Goal: Information Seeking & Learning: Find specific fact

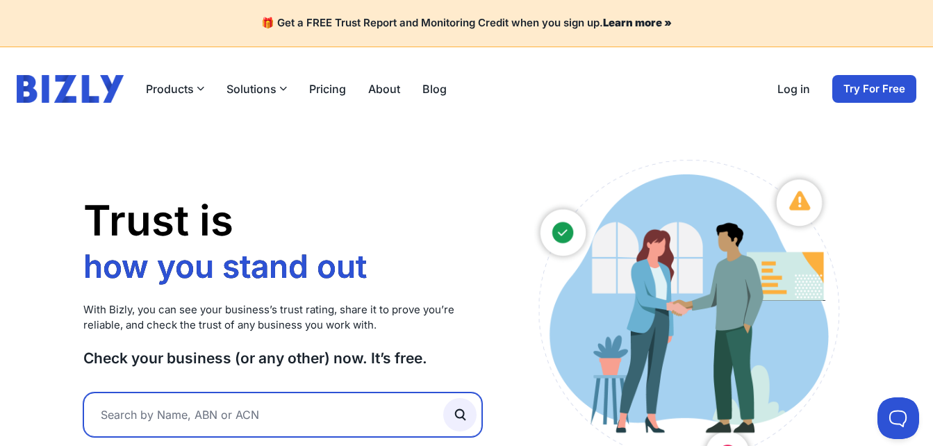
click at [201, 420] on input "text" at bounding box center [282, 414] width 399 height 44
type input "[PERSON_NAME] trust fund"
click at [443, 398] on button "submit" at bounding box center [459, 414] width 33 height 33
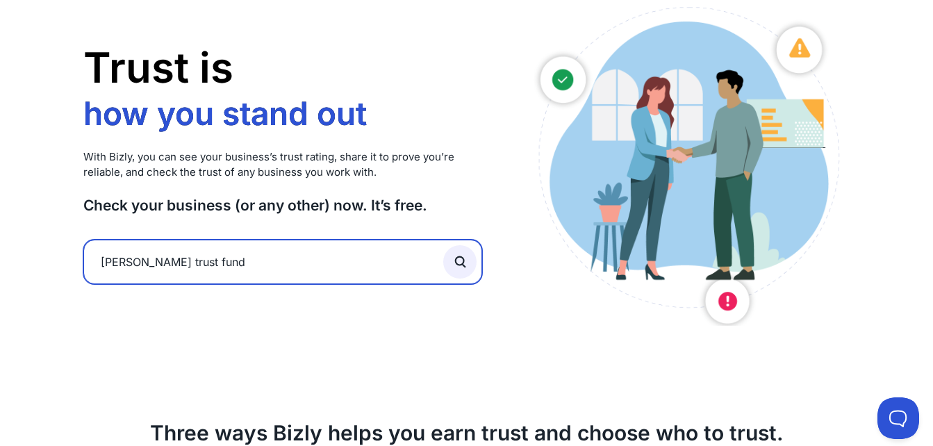
scroll to position [152, 0]
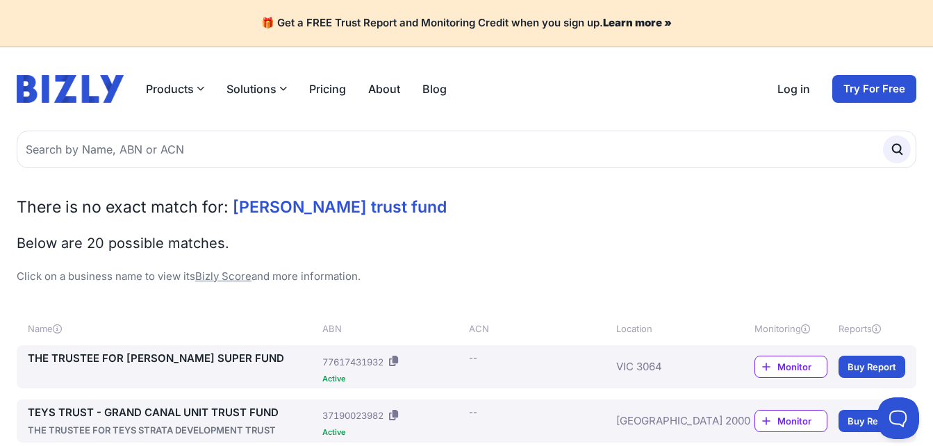
scroll to position [136, 0]
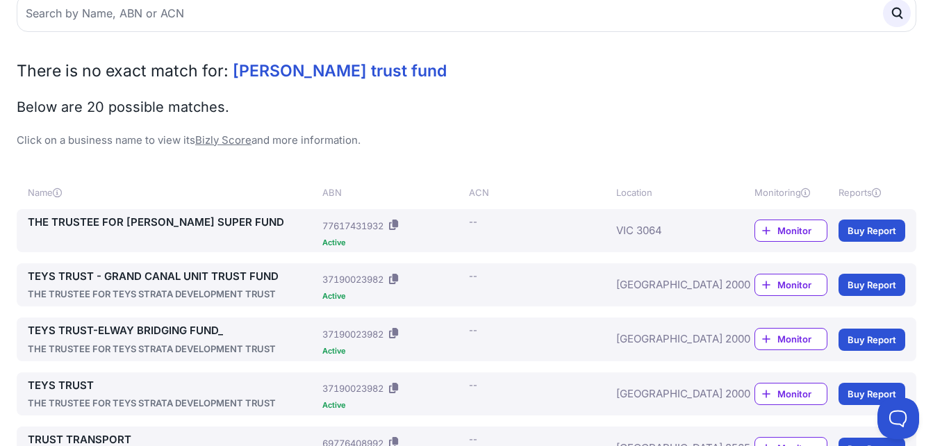
click at [141, 222] on link "THE TRUSTEE FOR [PERSON_NAME] SUPER FUND" at bounding box center [172, 223] width 289 height 16
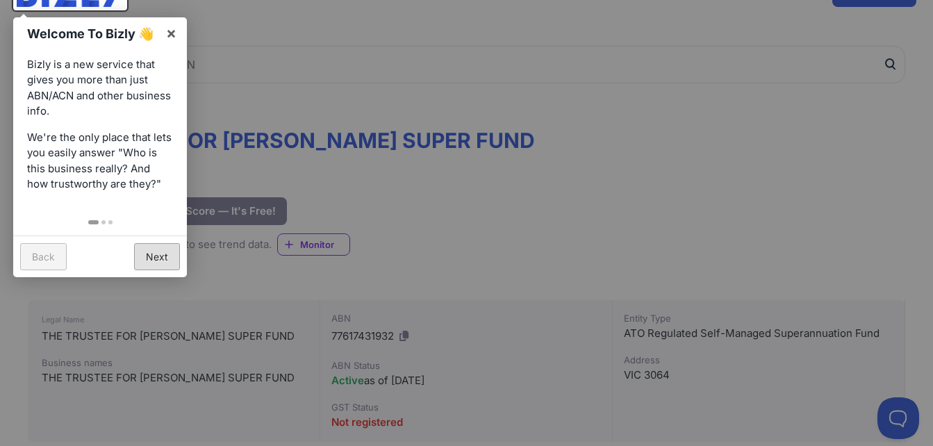
click at [162, 252] on link "Next" at bounding box center [157, 256] width 46 height 27
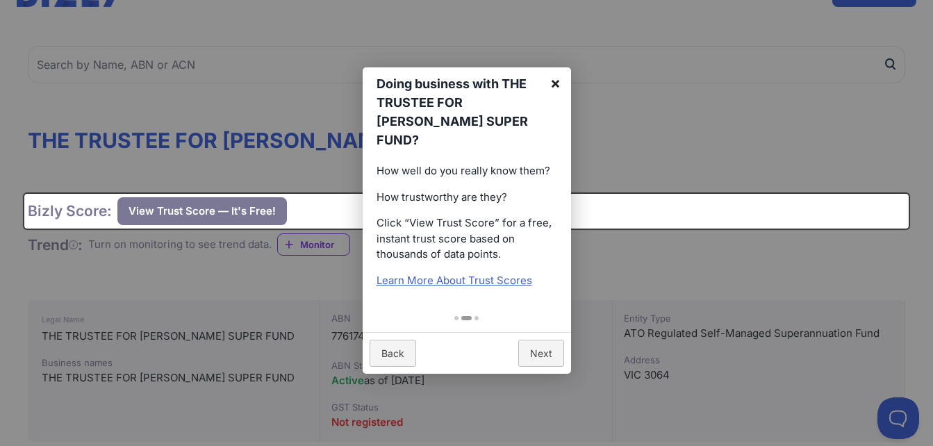
click at [554, 83] on link "×" at bounding box center [555, 82] width 31 height 31
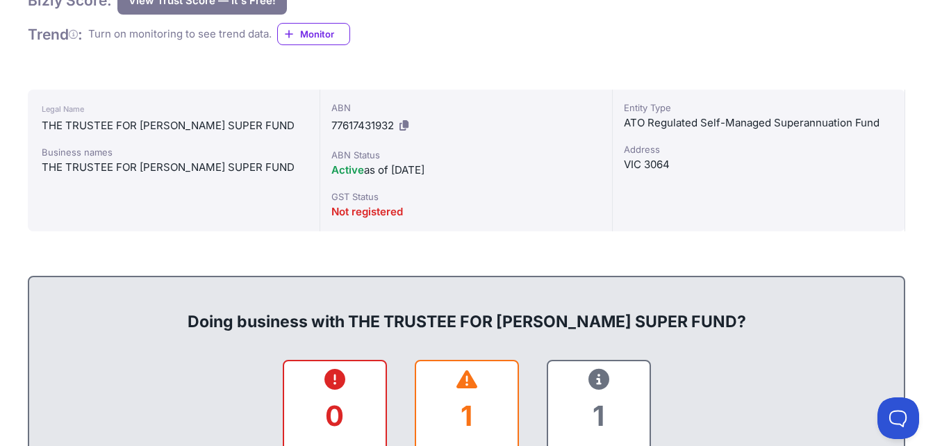
scroll to position [158, 0]
